Goal: Navigation & Orientation: Find specific page/section

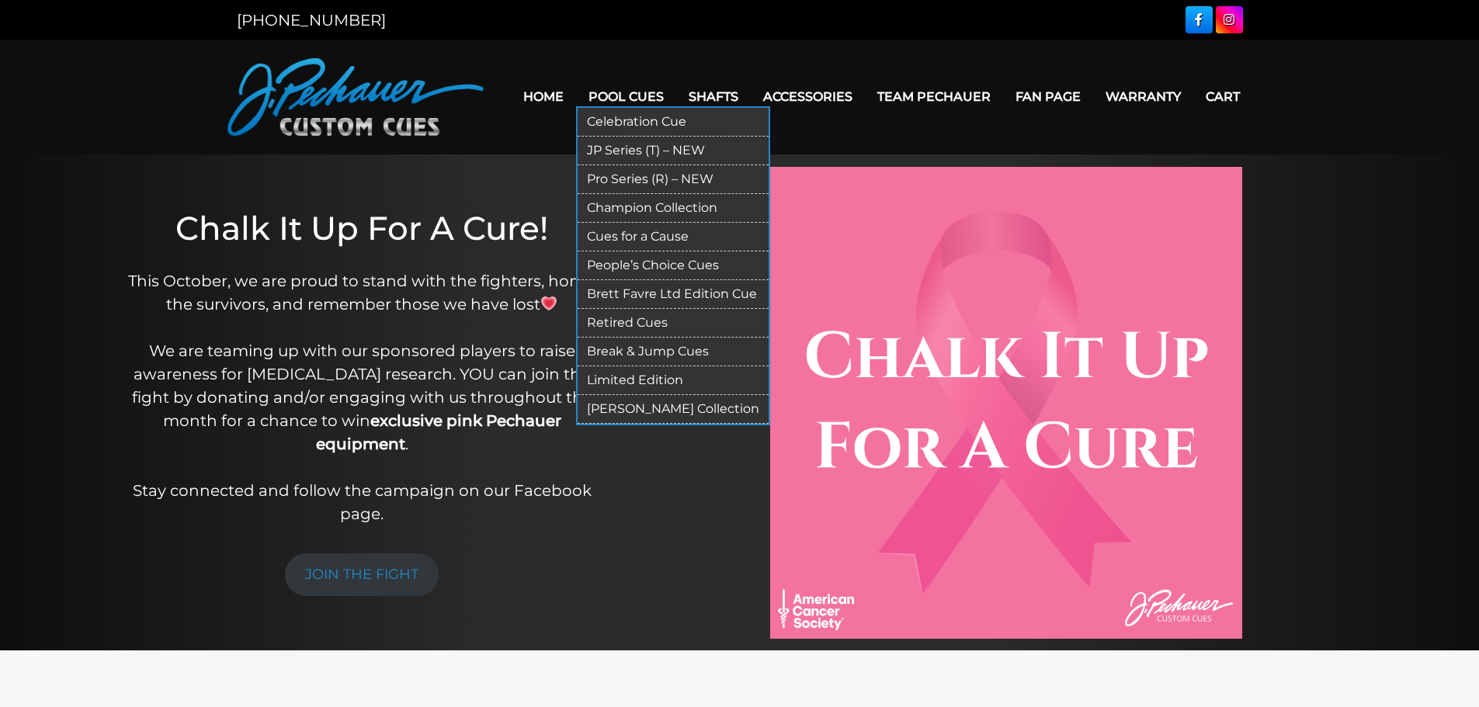
click at [623, 102] on link "Pool Cues" at bounding box center [626, 97] width 100 height 40
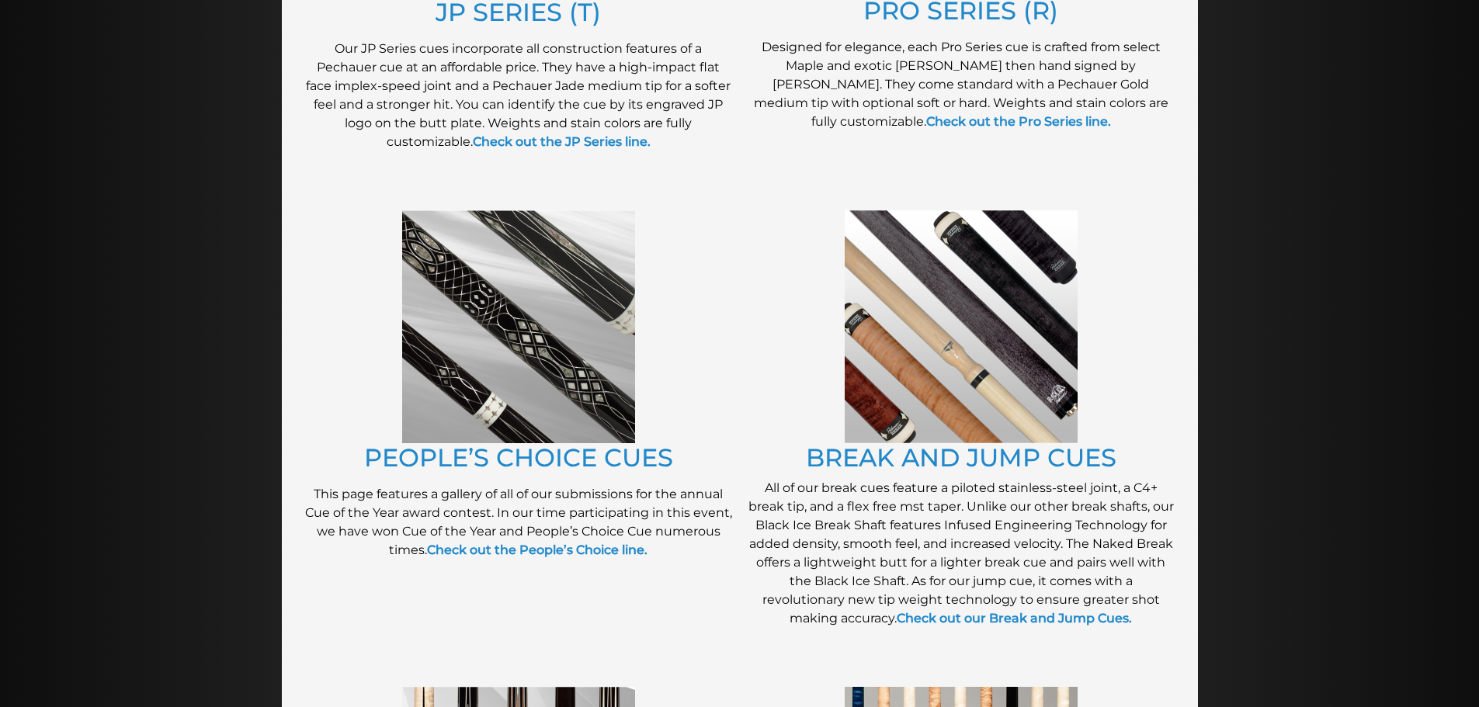
scroll to position [1128, 0]
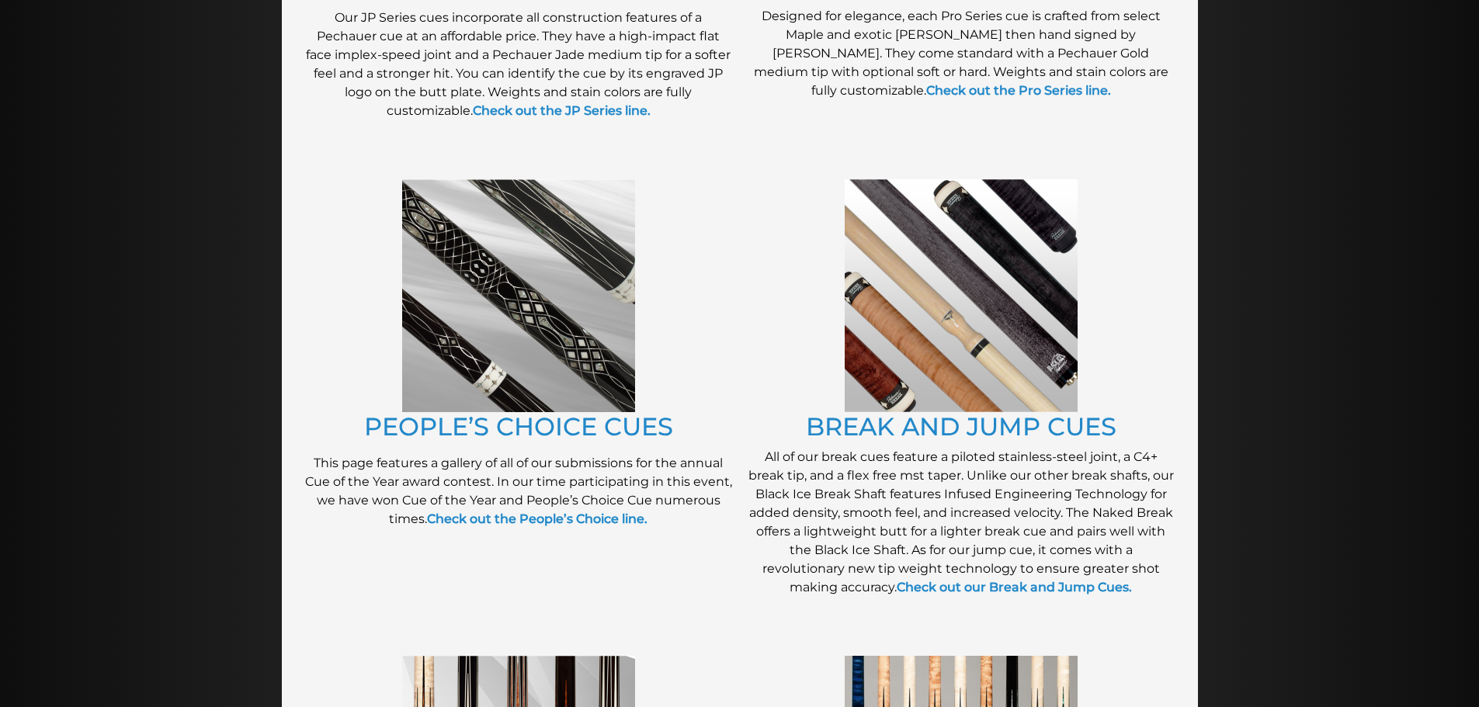
click at [513, 320] on img at bounding box center [518, 295] width 233 height 233
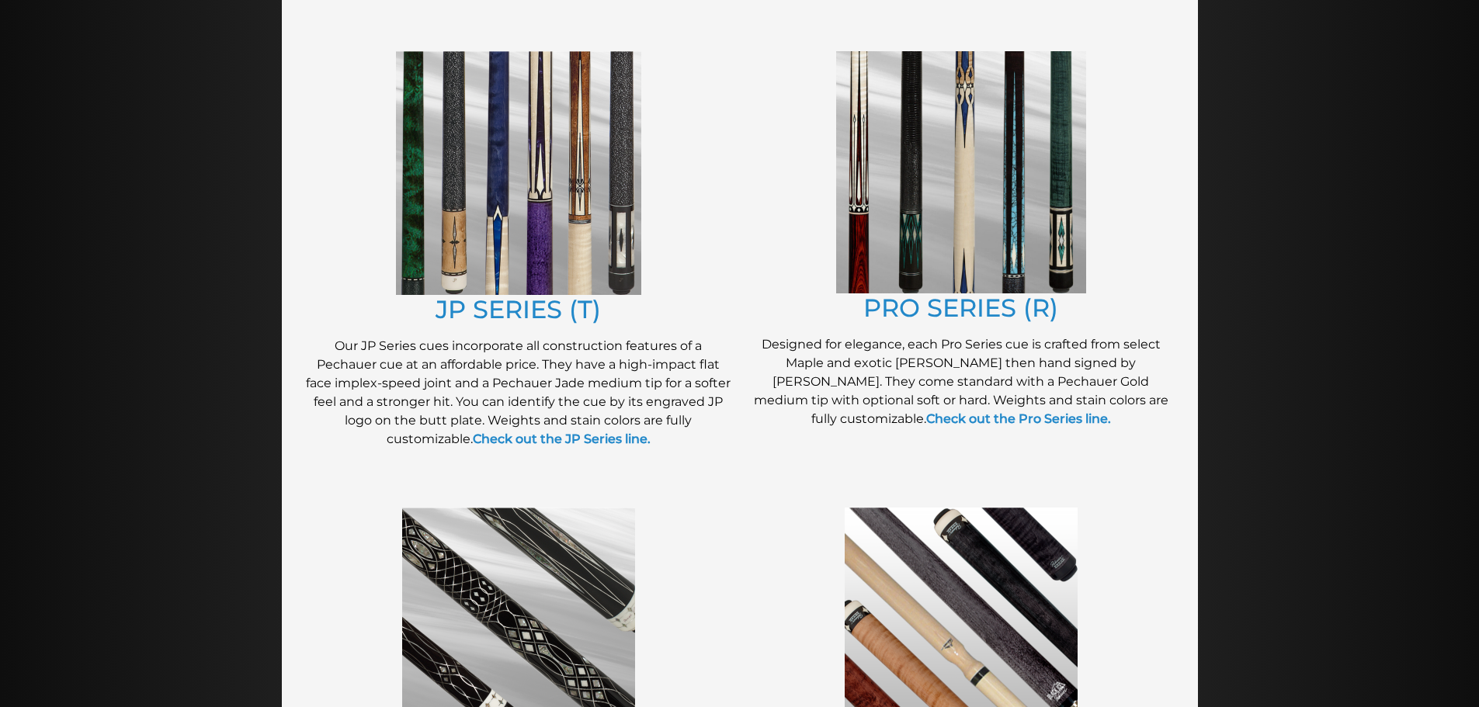
scroll to position [796, 0]
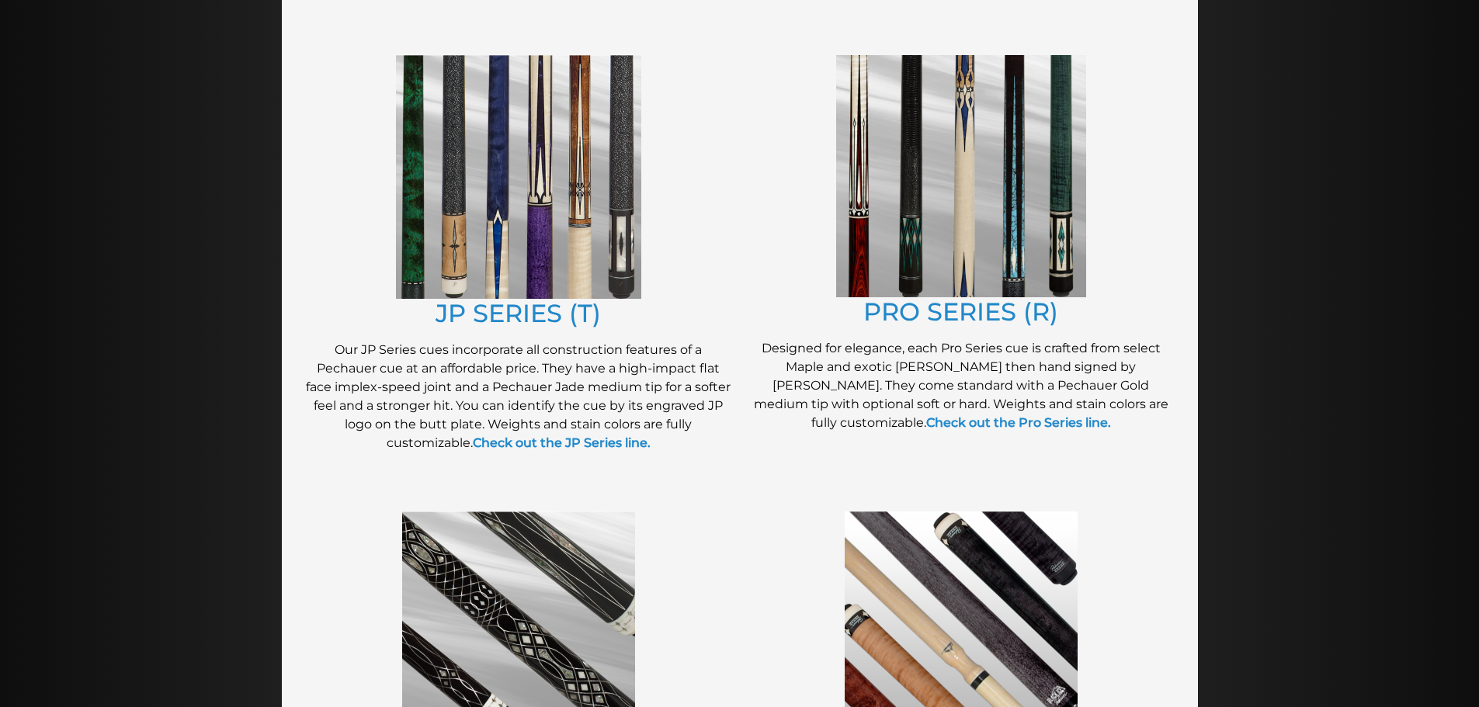
click at [449, 196] on img at bounding box center [518, 177] width 245 height 244
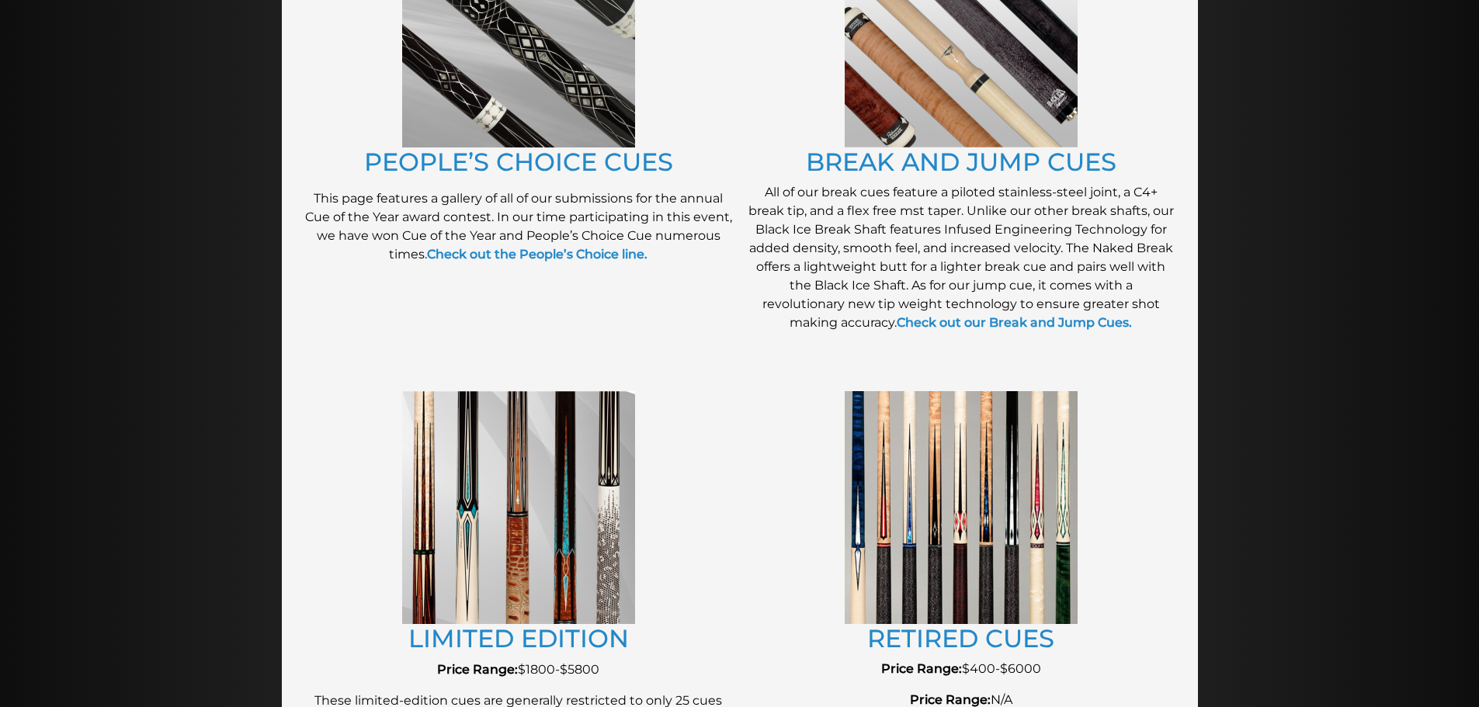
scroll to position [1392, 0]
click at [547, 255] on strong "Check out the People’s Choice line." at bounding box center [537, 255] width 220 height 15
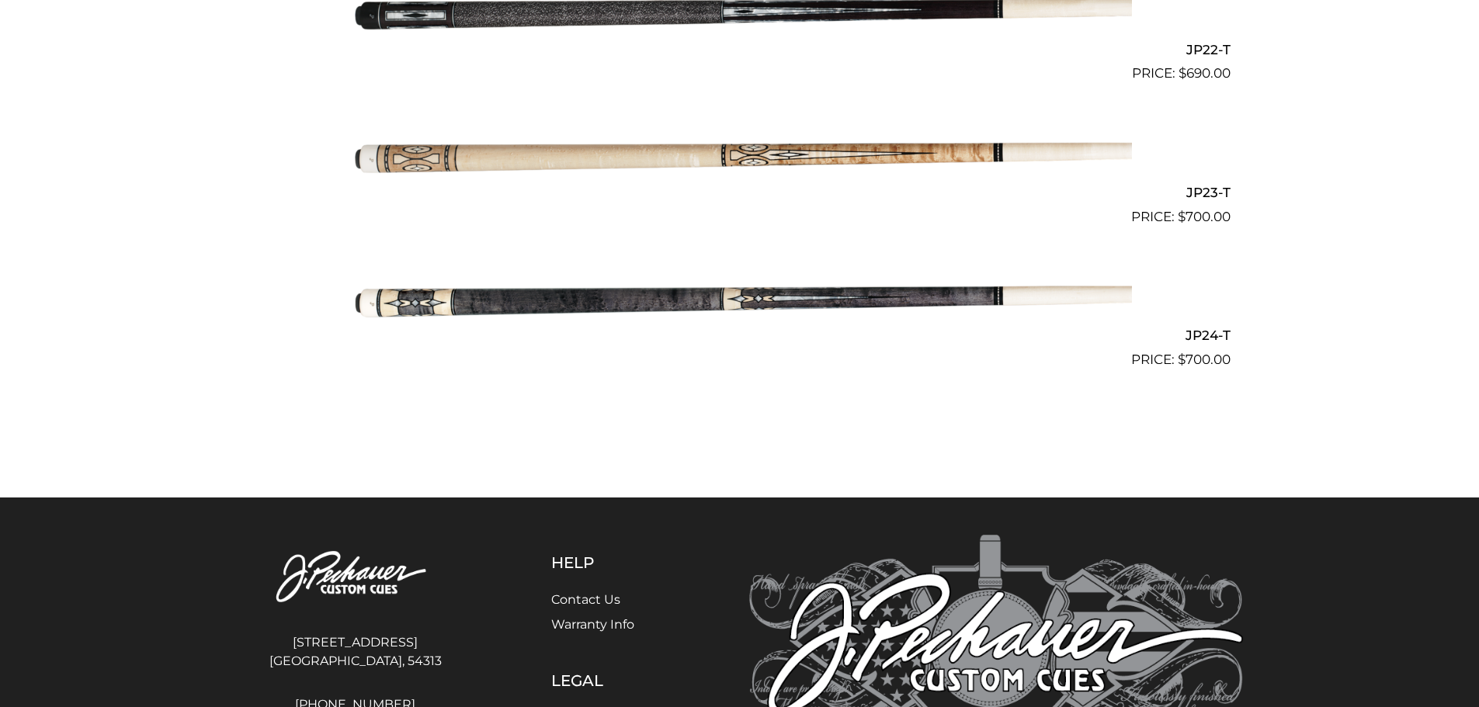
scroll to position [3560, 0]
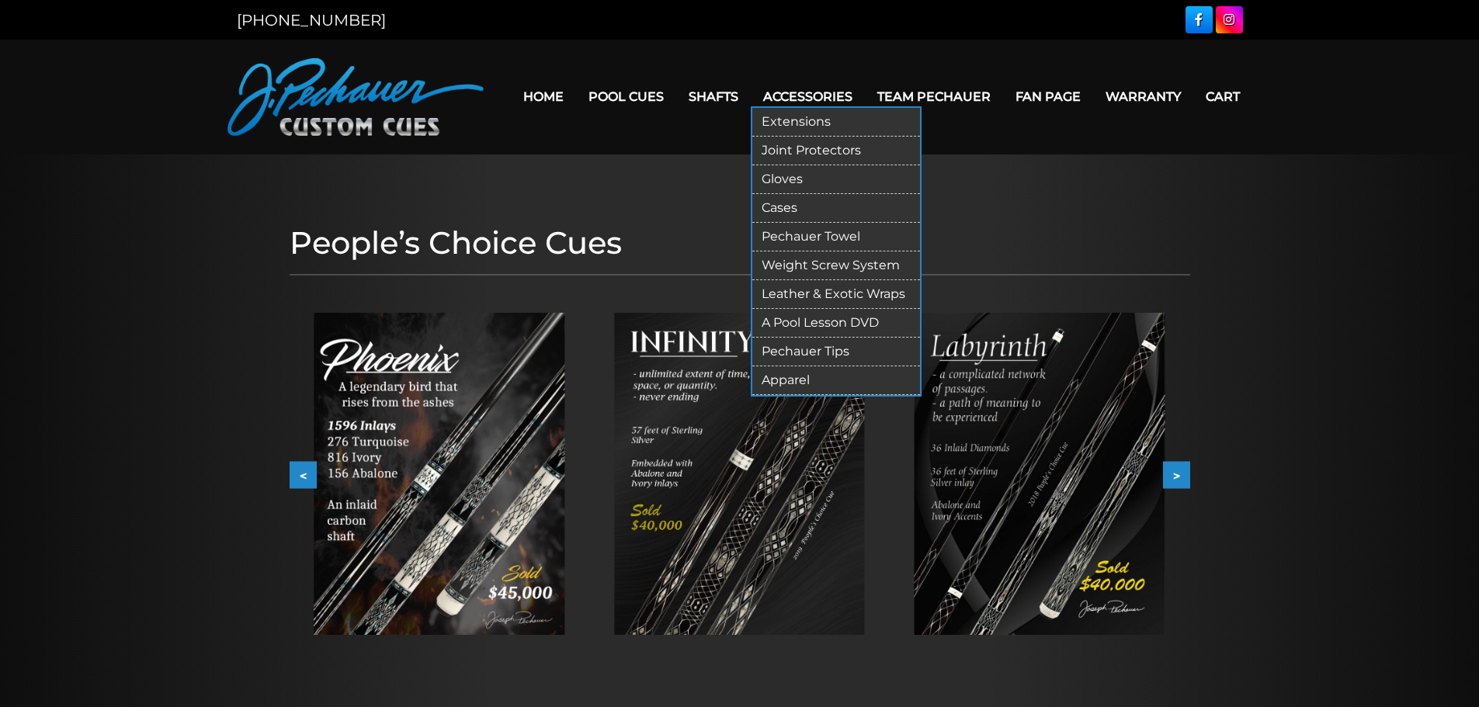
click at [790, 144] on link "Joint Protectors" at bounding box center [836, 151] width 168 height 29
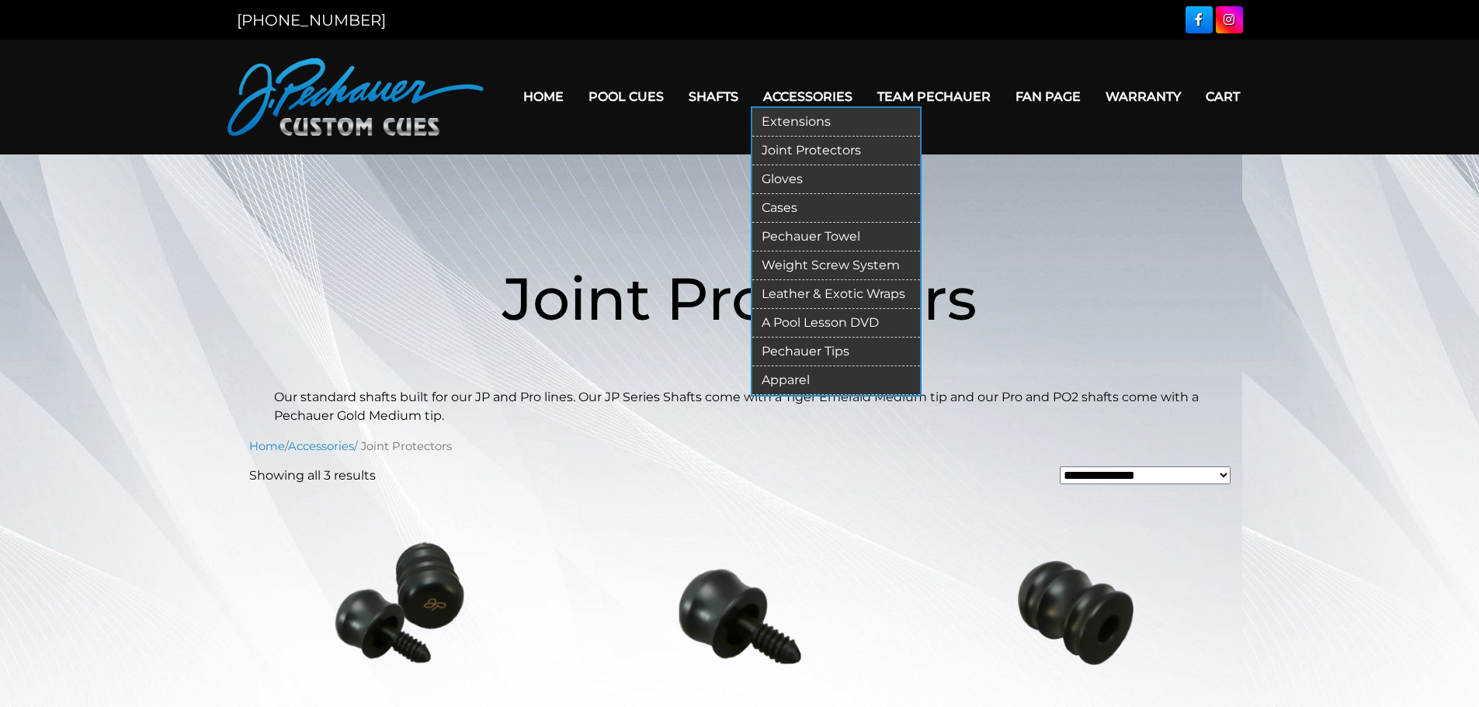
click at [828, 89] on link "Accessories" at bounding box center [808, 97] width 114 height 40
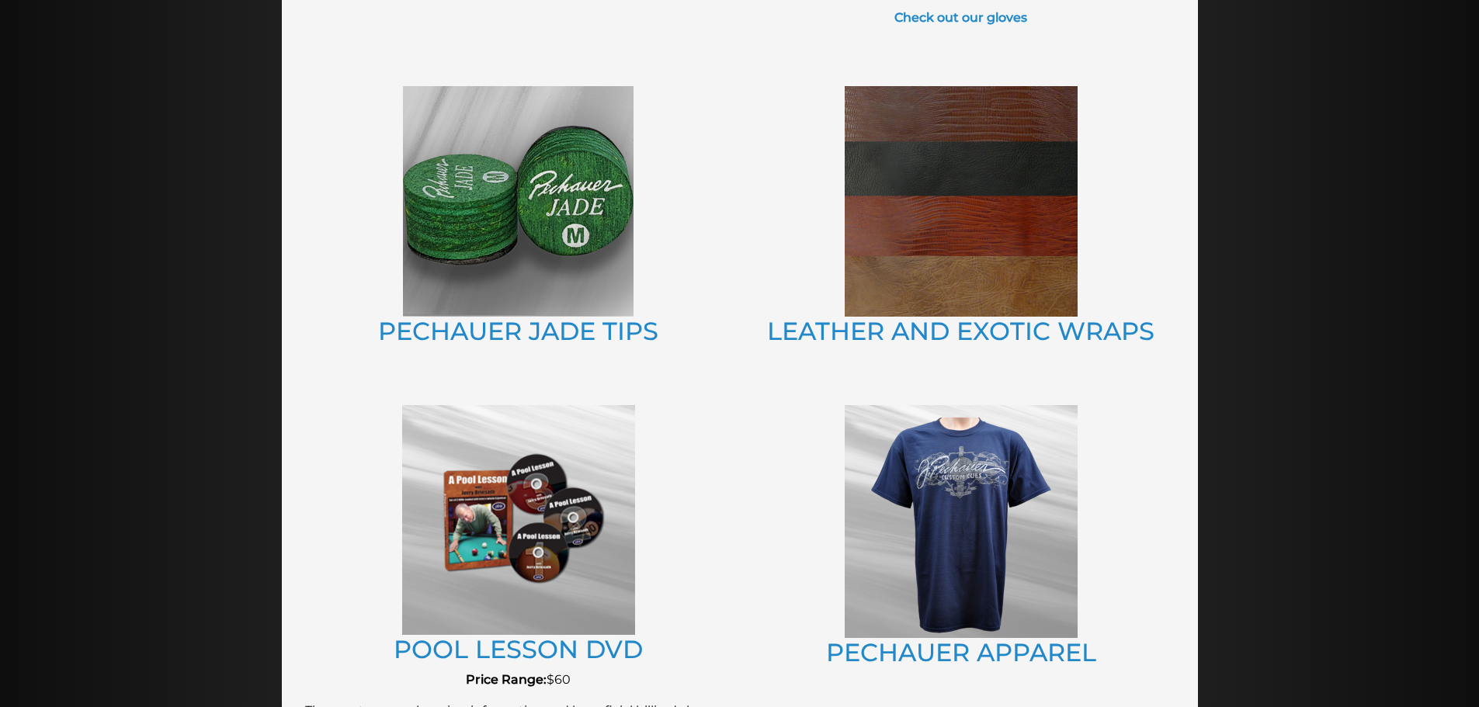
scroll to position [1015, 0]
